Goal: Transaction & Acquisition: Purchase product/service

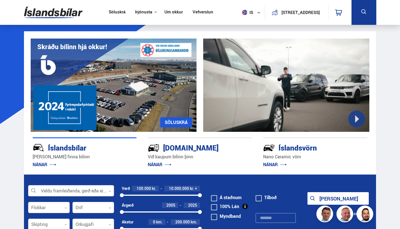
click at [277, 219] on input "text" at bounding box center [276, 218] width 40 height 10
paste input "******"
type input "******"
click at [338, 198] on button "Sýna 1 bíla" at bounding box center [338, 198] width 61 height 13
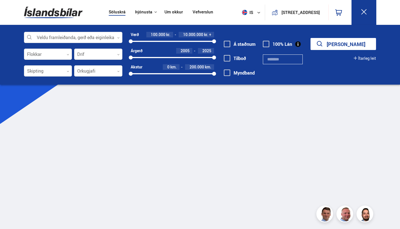
type input "******"
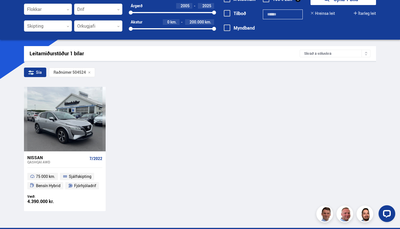
scroll to position [46, 0]
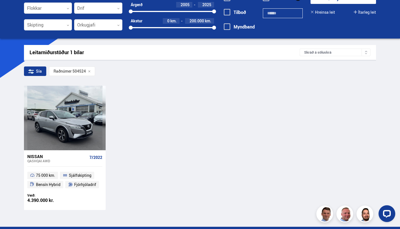
click at [59, 157] on div "Nissan" at bounding box center [57, 156] width 60 height 5
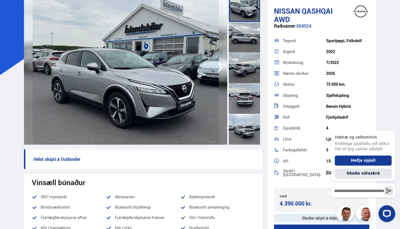
scroll to position [9, 0]
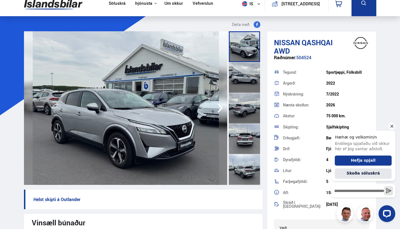
click at [393, 127] on icon "Hide greeting" at bounding box center [392, 126] width 3 height 3
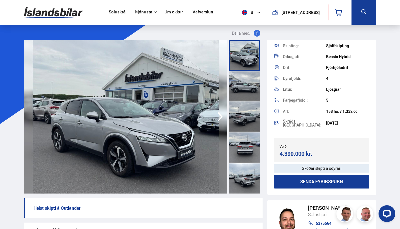
scroll to position [90, 0]
drag, startPoint x: 317, startPoint y: 152, endPoint x: 279, endPoint y: 152, distance: 38.5
click at [279, 152] on div "Verð: 4.390.000 kr. Ásett verð/Skiptiverð 4.390.000 kr." at bounding box center [321, 150] width 95 height 24
click at [281, 145] on div "Verð:" at bounding box center [301, 147] width 42 height 4
drag, startPoint x: 279, startPoint y: 143, endPoint x: 320, endPoint y: 150, distance: 41.4
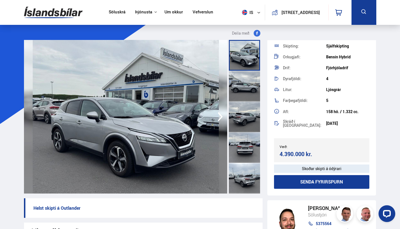
click at [320, 150] on div "Verð: 4.390.000 kr. Ásett verð/Skiptiverð 4.390.000 kr." at bounding box center [321, 150] width 95 height 24
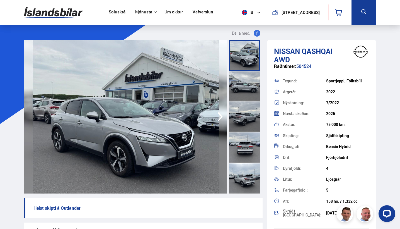
scroll to position [0, 0]
